Goal: Transaction & Acquisition: Book appointment/travel/reservation

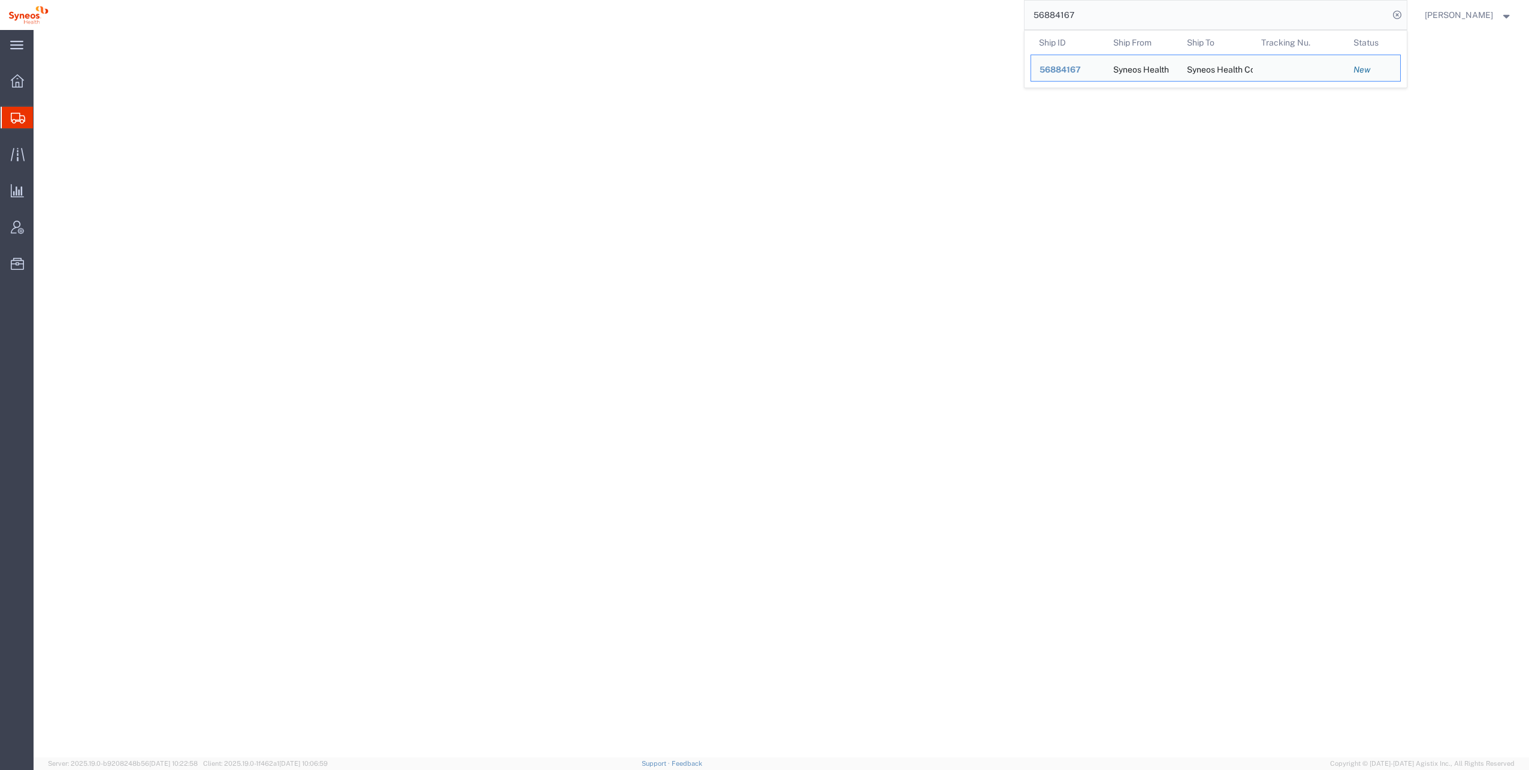
select select "48954"
select select
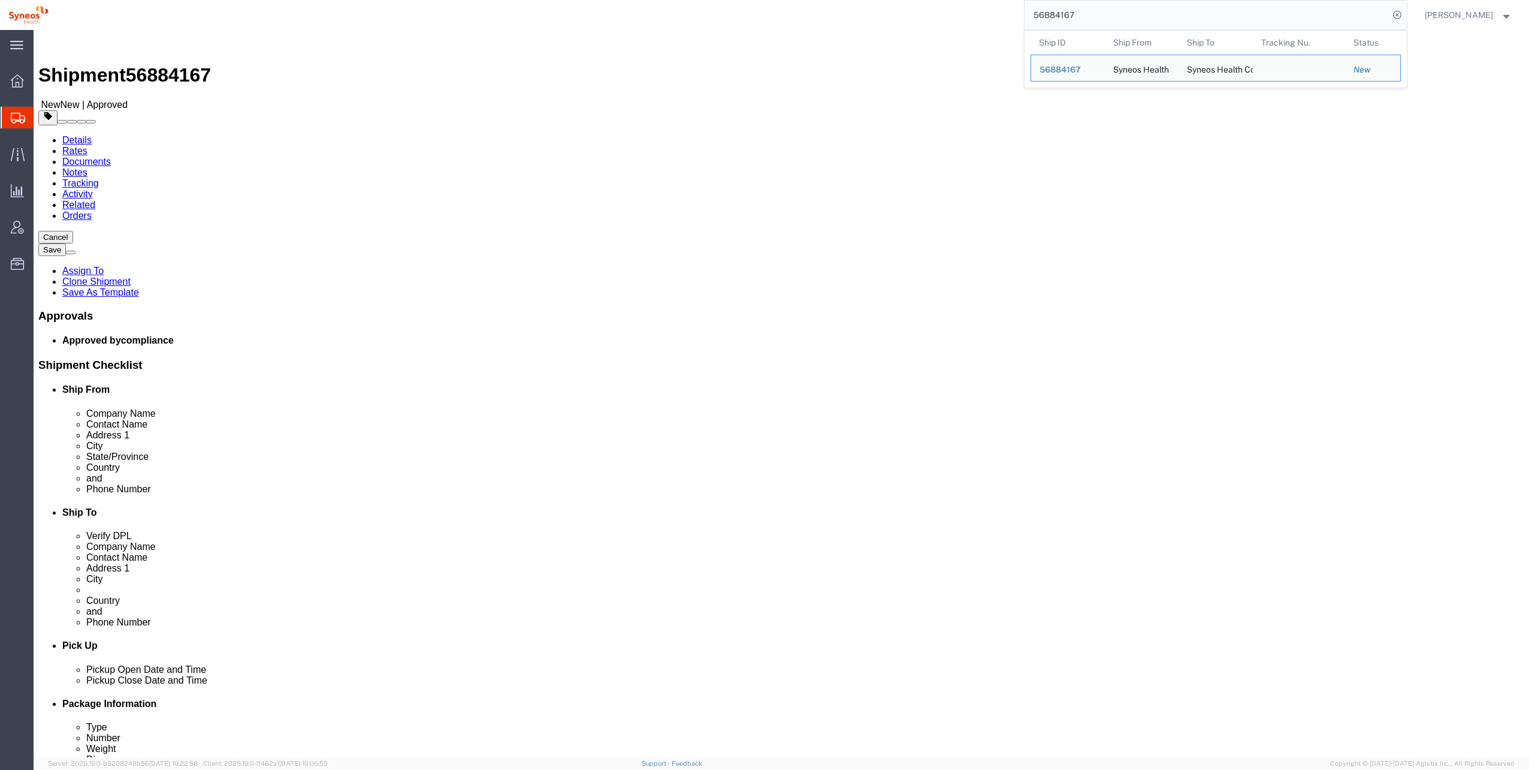
click button "Rate Shipment"
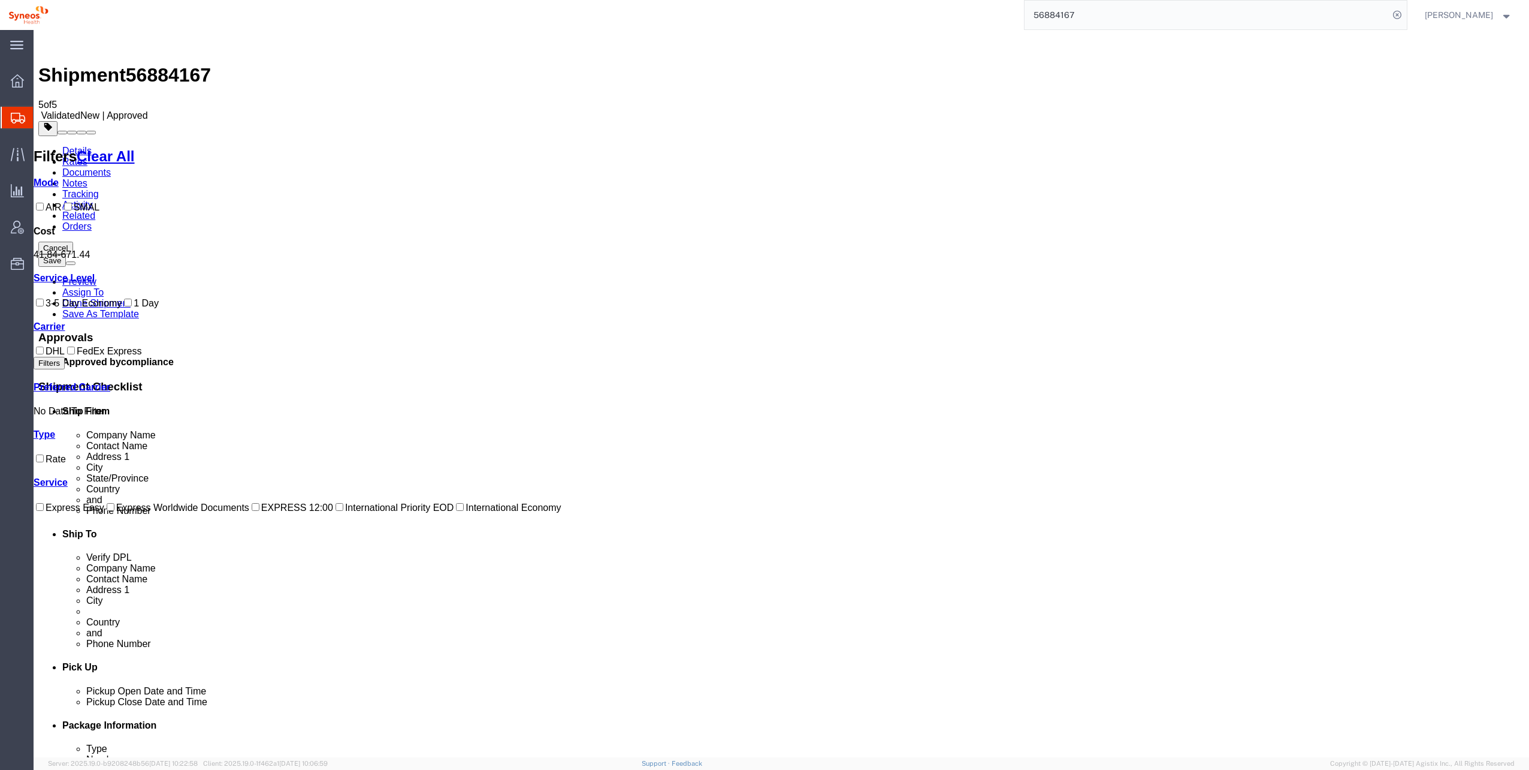
checkbox input "true"
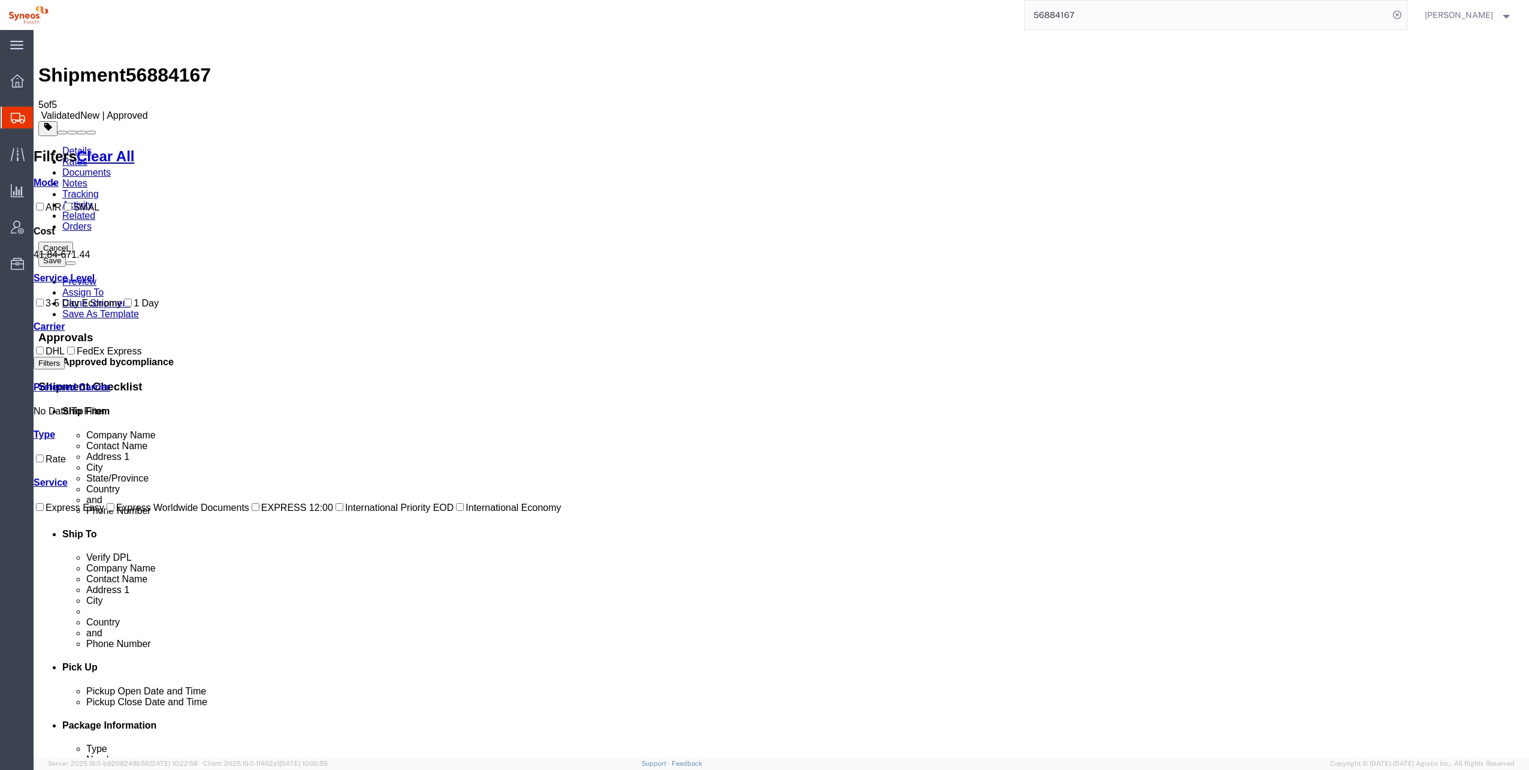
checkbox input "false"
drag, startPoint x: 1055, startPoint y: 240, endPoint x: 1099, endPoint y: 310, distance: 83.5
